Goal: Task Accomplishment & Management: Manage account settings

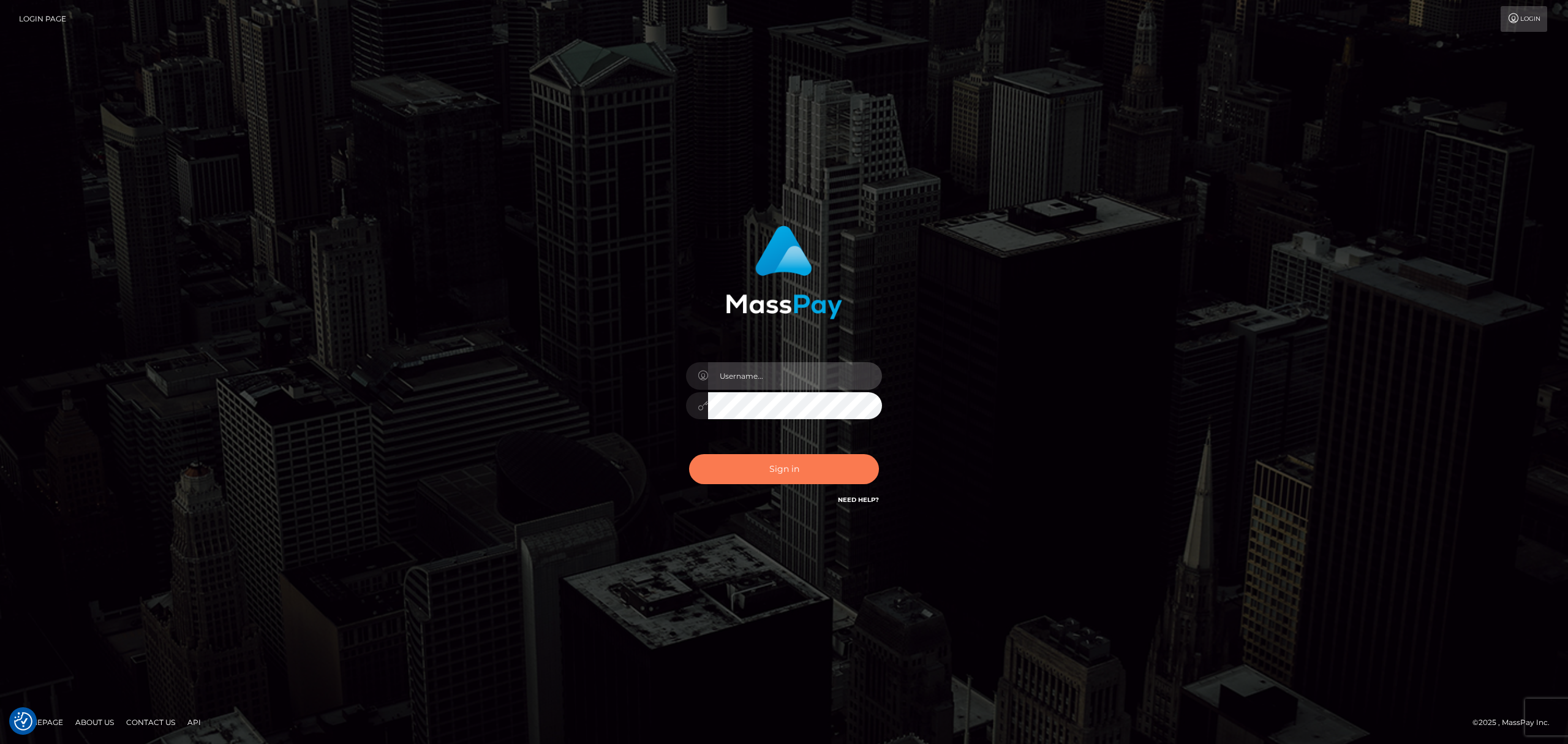
type input "Allen.megabonanza"
click at [797, 455] on button "Sign in" at bounding box center [783, 469] width 190 height 30
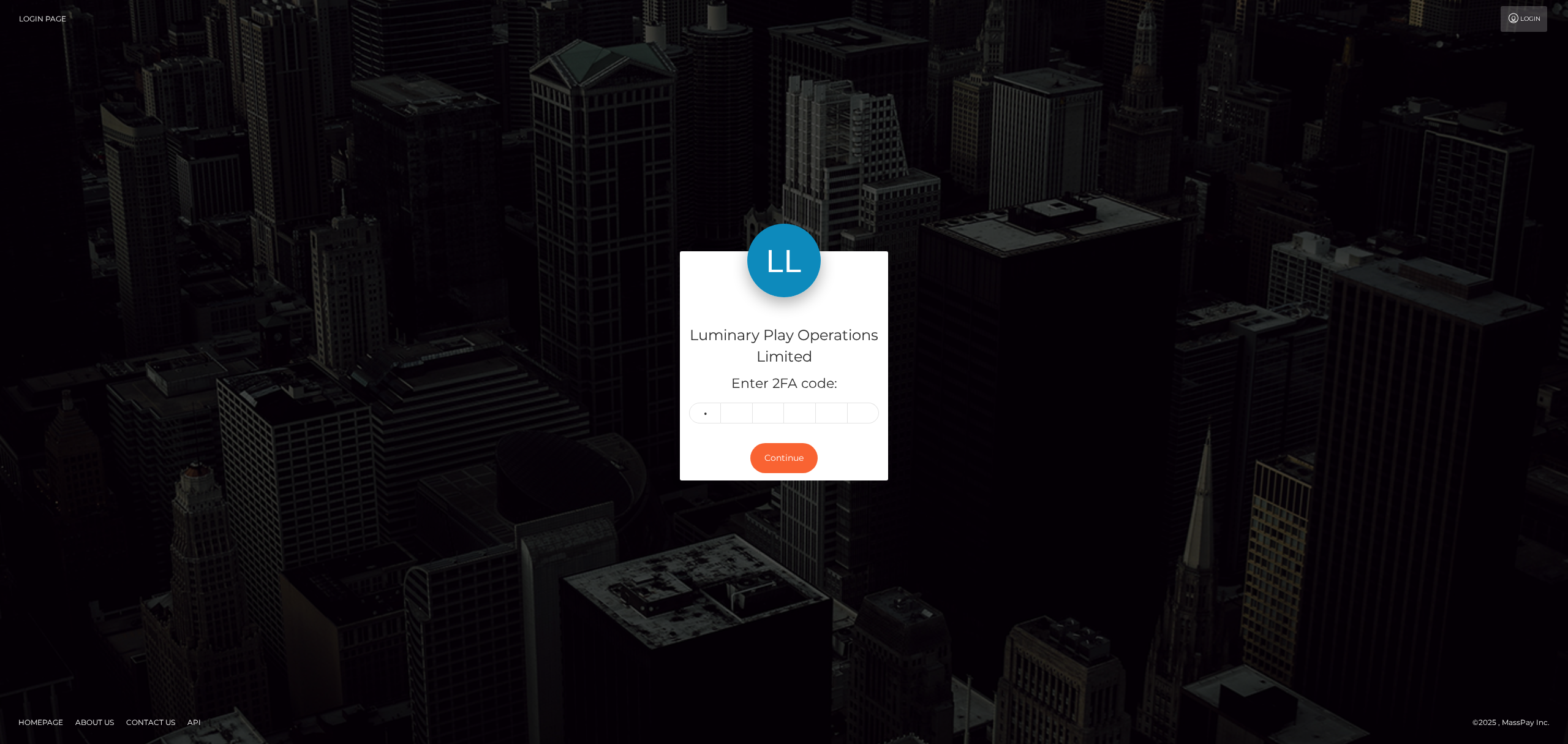
type input "0"
type input "4"
type input "1"
type input "4"
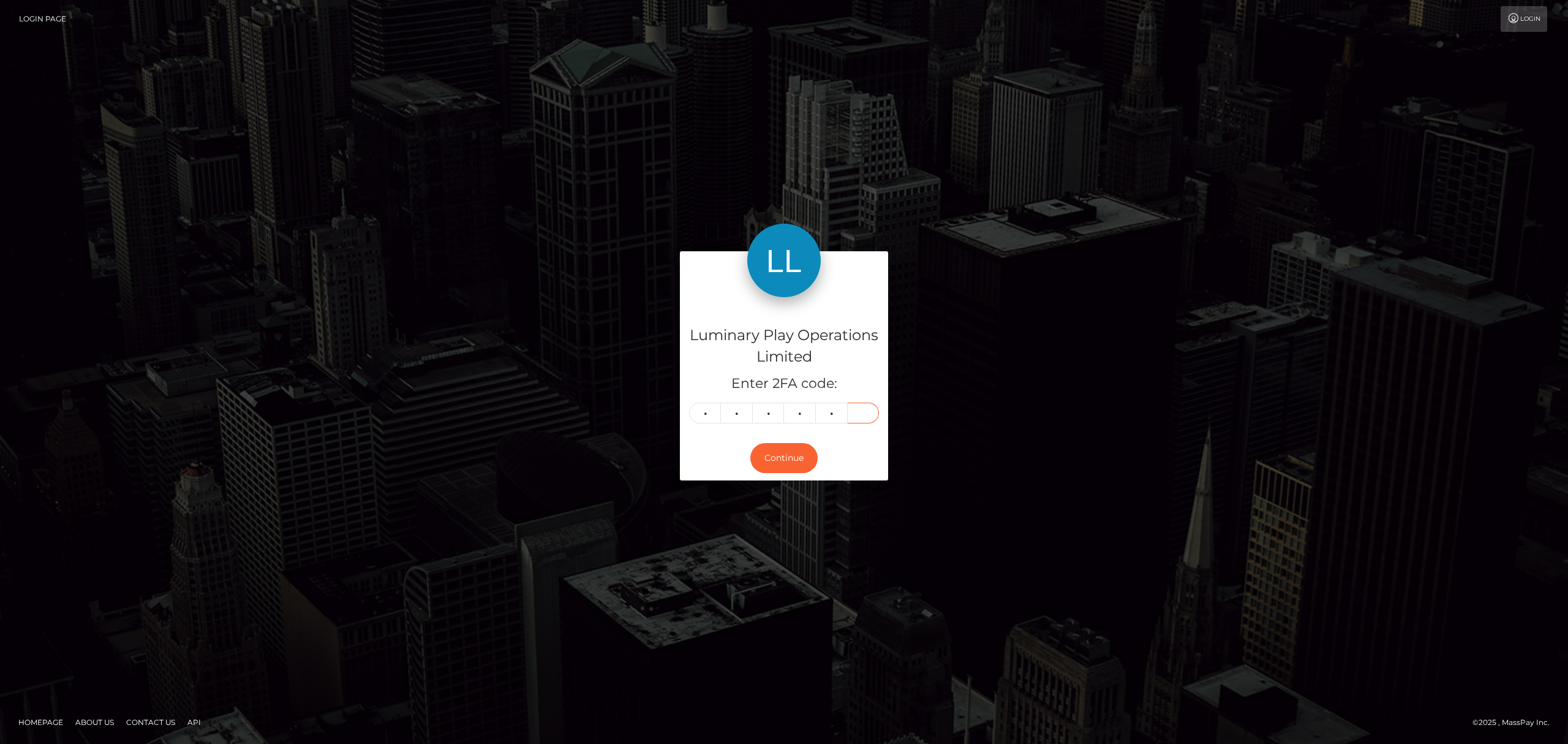
type input "0"
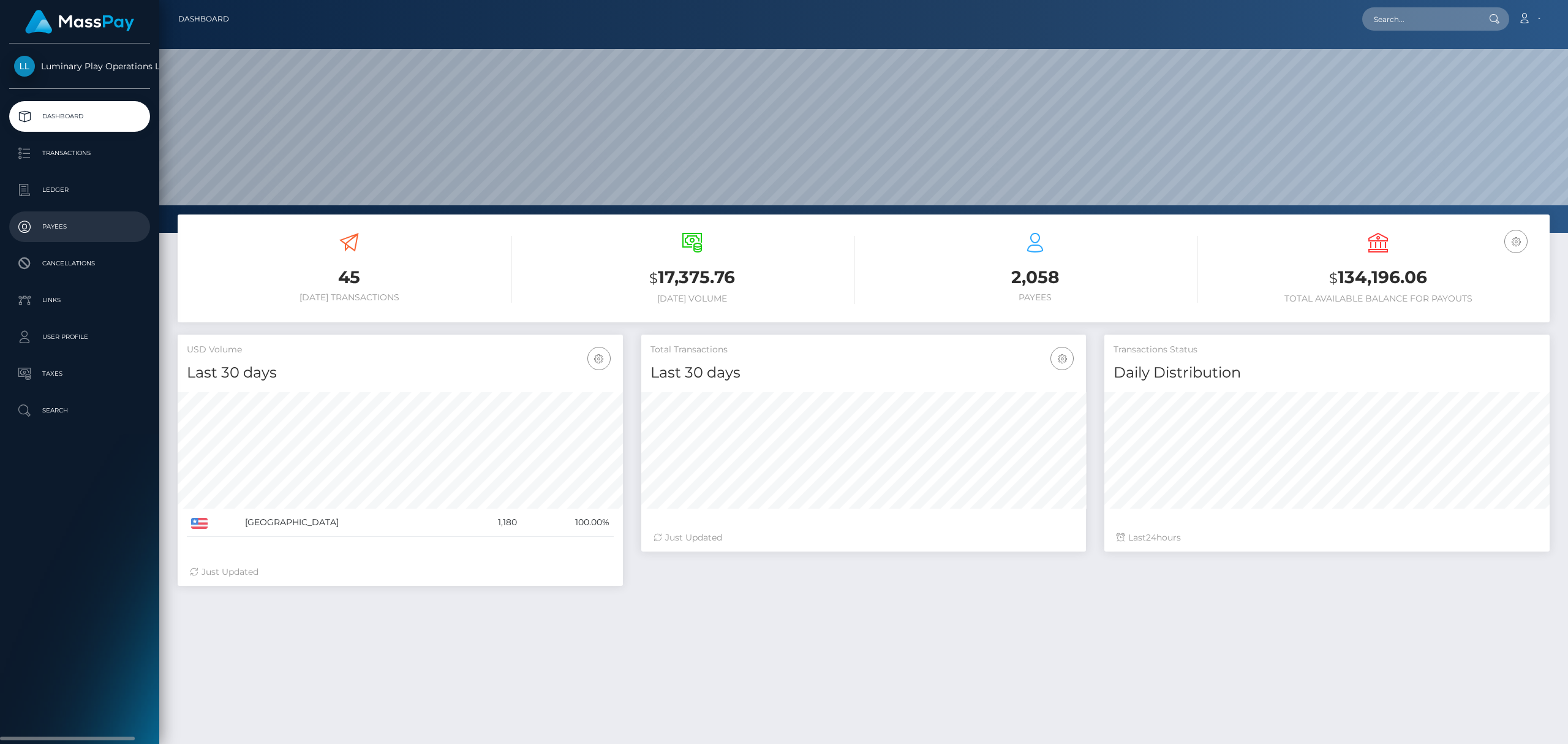
scroll to position [216, 445]
drag, startPoint x: 81, startPoint y: 158, endPoint x: 139, endPoint y: 170, distance: 59.2
click at [81, 158] on p "Transactions" at bounding box center [79, 153] width 131 height 18
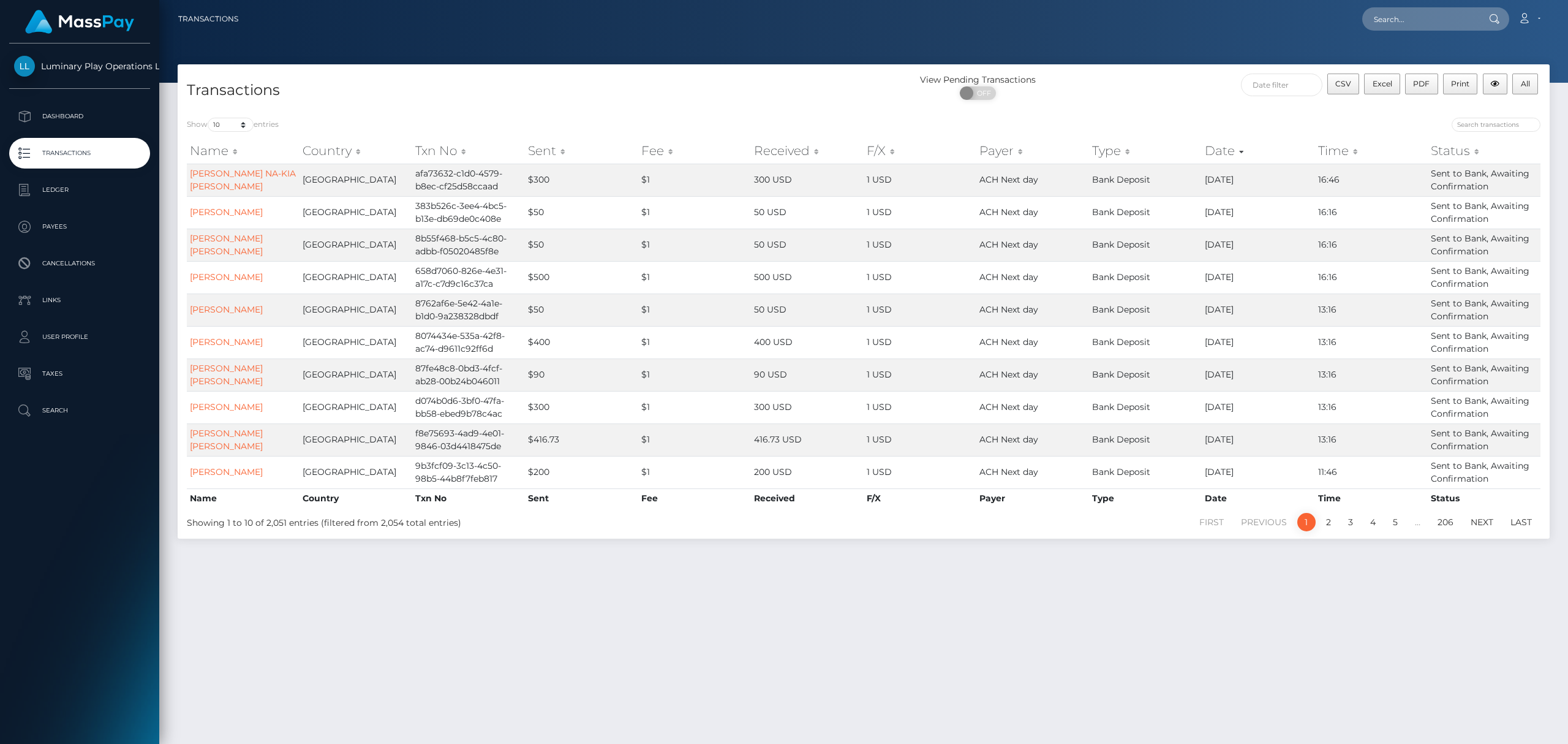
click at [238, 113] on div "Show 10 25 50 100 250 500 1,000 3,500 entries Name Country Txn No Sent Fee Rece…" at bounding box center [863, 323] width 1373 height 430
drag, startPoint x: 238, startPoint y: 119, endPoint x: 266, endPoint y: 212, distance: 97.1
click at [240, 120] on select "10 25 50 100 250 500 1,000 3,500" at bounding box center [230, 124] width 46 height 14
select select "3500"
click at [209, 118] on select "10 25 50 100 250 500 1,000 3,500" at bounding box center [230, 124] width 46 height 14
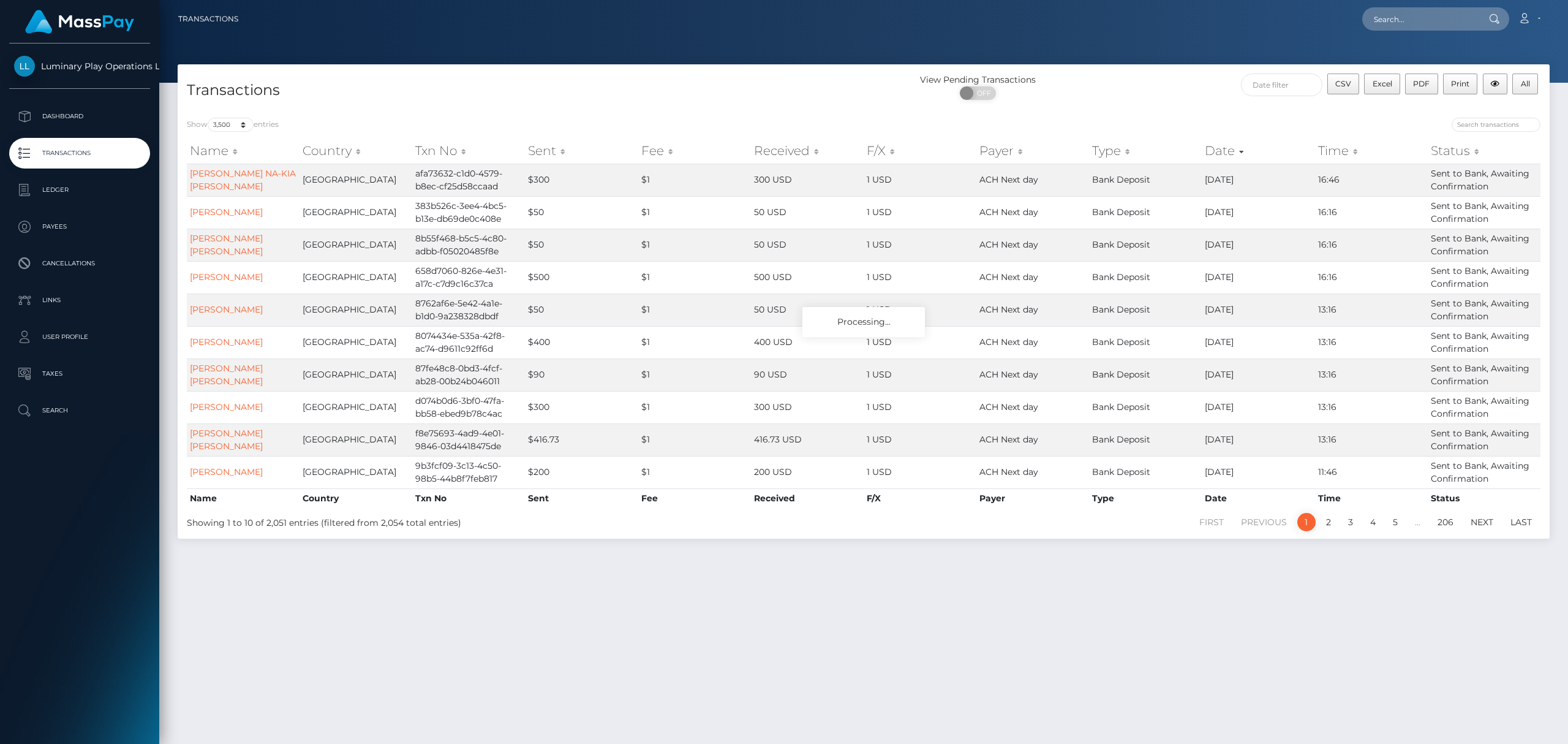
click at [1199, 67] on div "Transactions View Pending Transactions ON OFF CSV Excel PDF Print All" at bounding box center [863, 86] width 1373 height 44
click at [1191, 99] on div "View Pending Transactions ON OFF" at bounding box center [1035, 89] width 343 height 33
click at [1193, 97] on div "View Pending Transactions ON OFF" at bounding box center [1035, 89] width 343 height 33
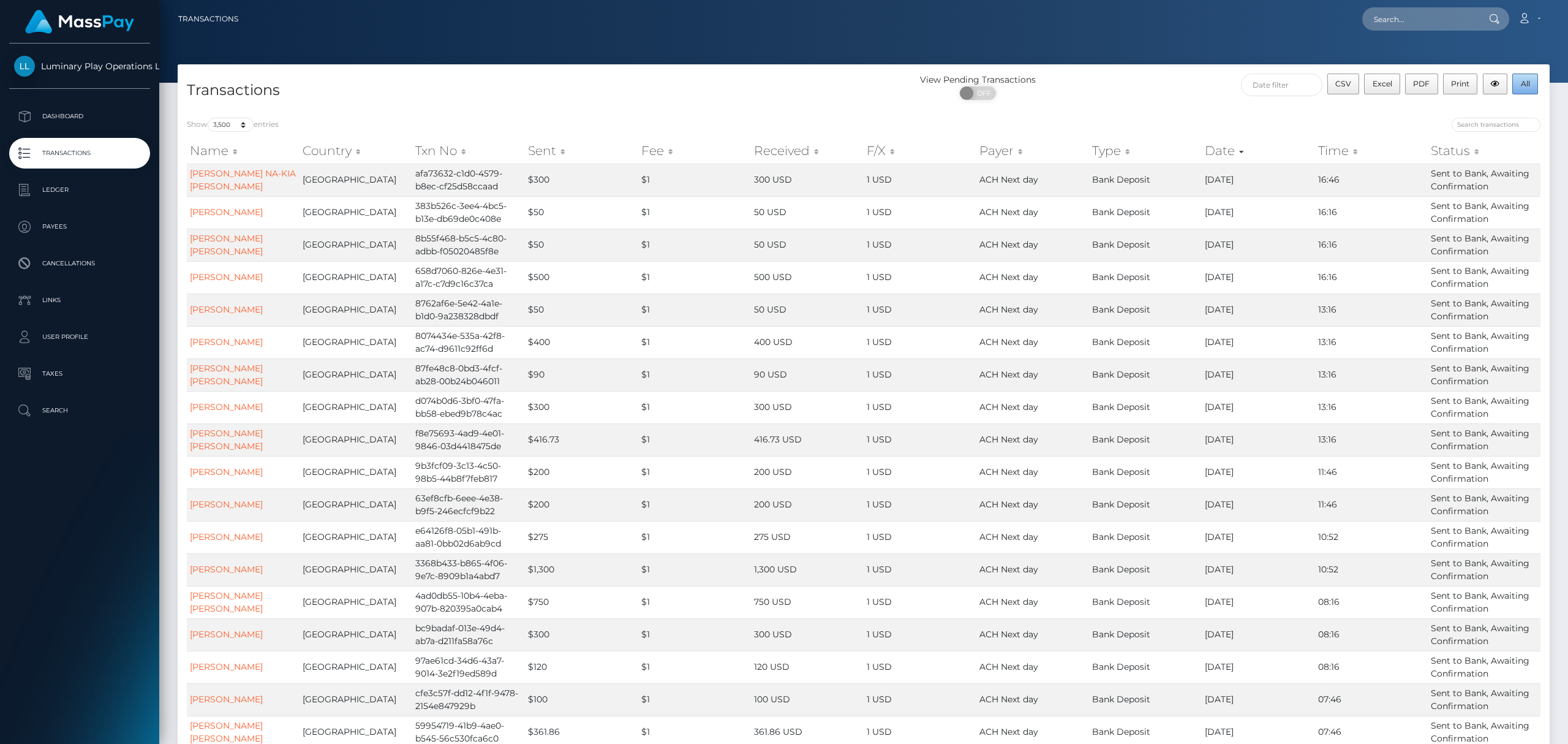
drag, startPoint x: 1517, startPoint y: 87, endPoint x: 1436, endPoint y: 104, distance: 82.8
click at [1517, 87] on button "All" at bounding box center [1525, 84] width 25 height 21
click at [1110, 94] on div "View Pending Transactions ON OFF" at bounding box center [1035, 89] width 343 height 33
